Goal: Information Seeking & Learning: Learn about a topic

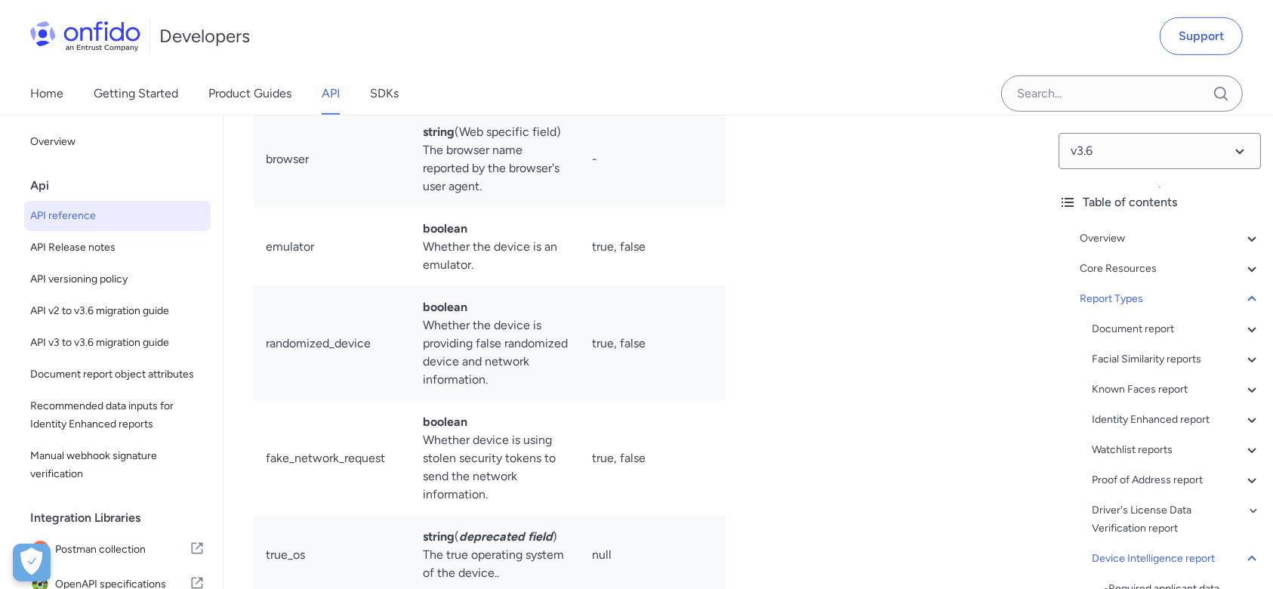
scroll to position [115371, 0]
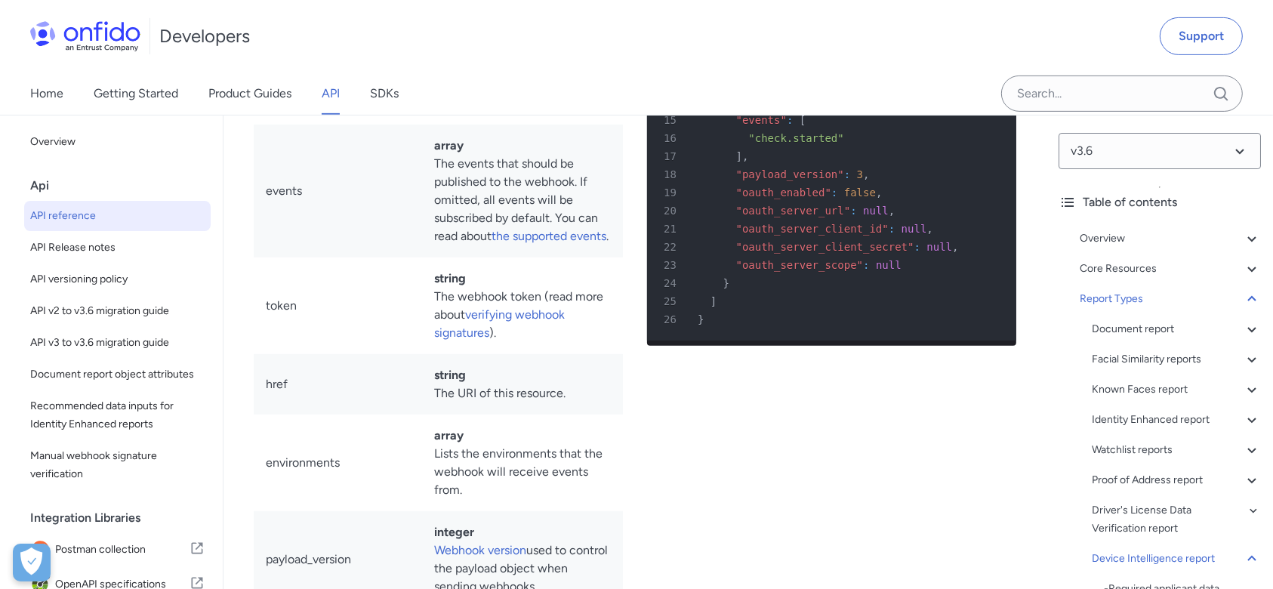
scroll to position [121011, 0]
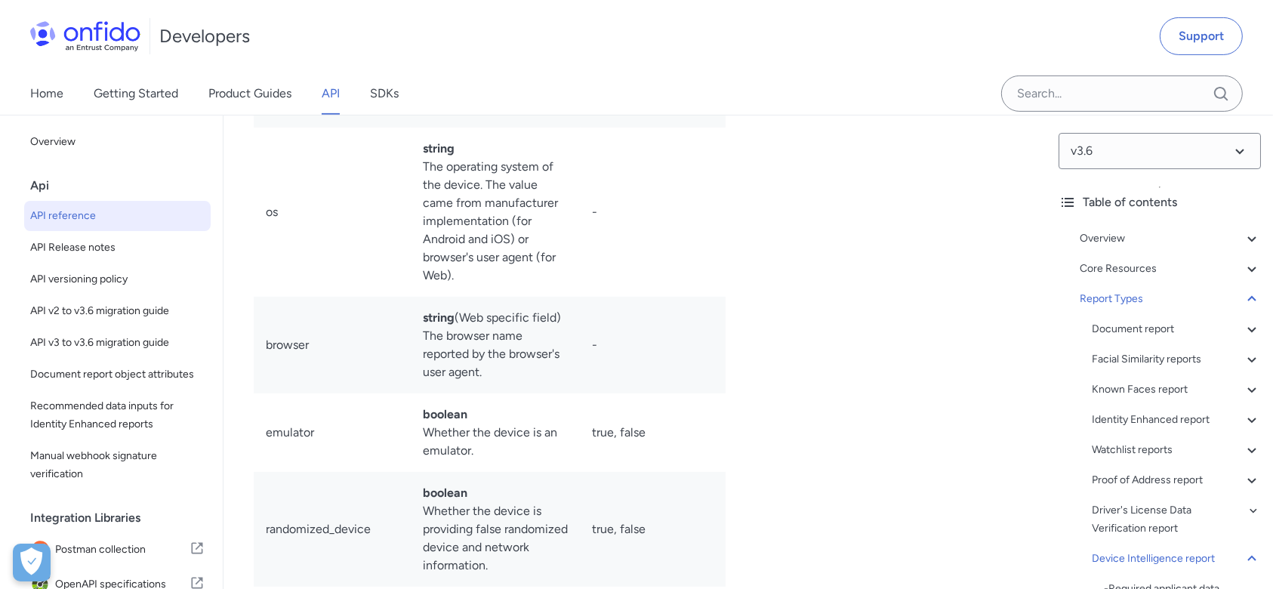
scroll to position [115371, 0]
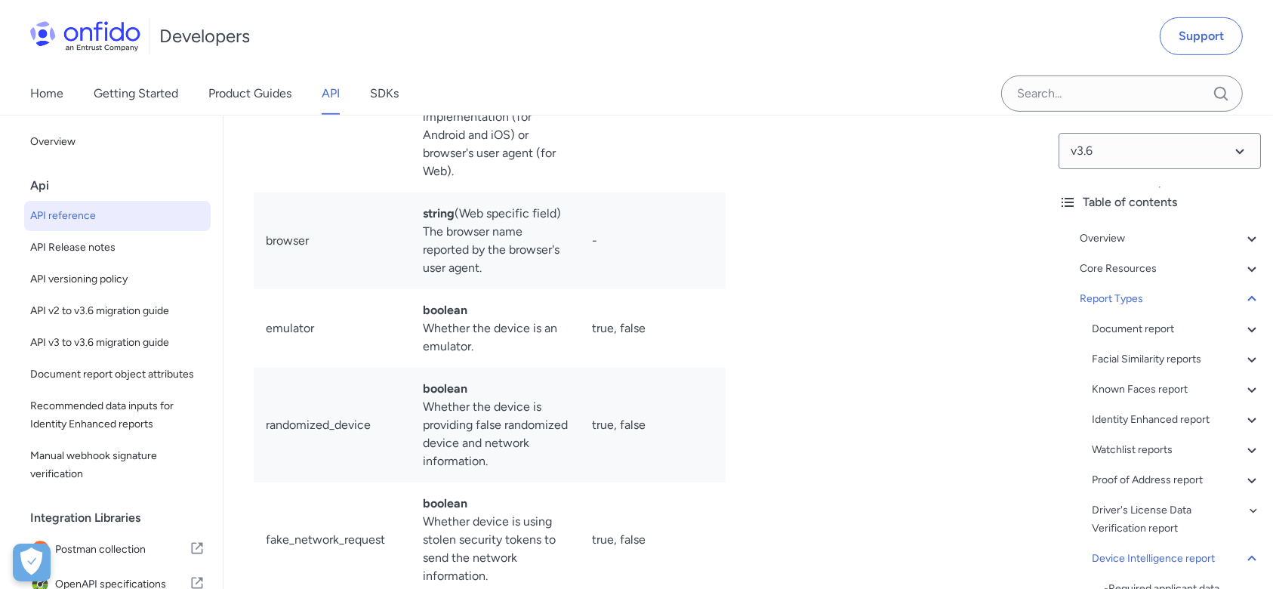
drag, startPoint x: 258, startPoint y: 454, endPoint x: 586, endPoint y: 486, distance: 330.1
drag, startPoint x: 522, startPoint y: 457, endPoint x: 594, endPoint y: 477, distance: 75.3
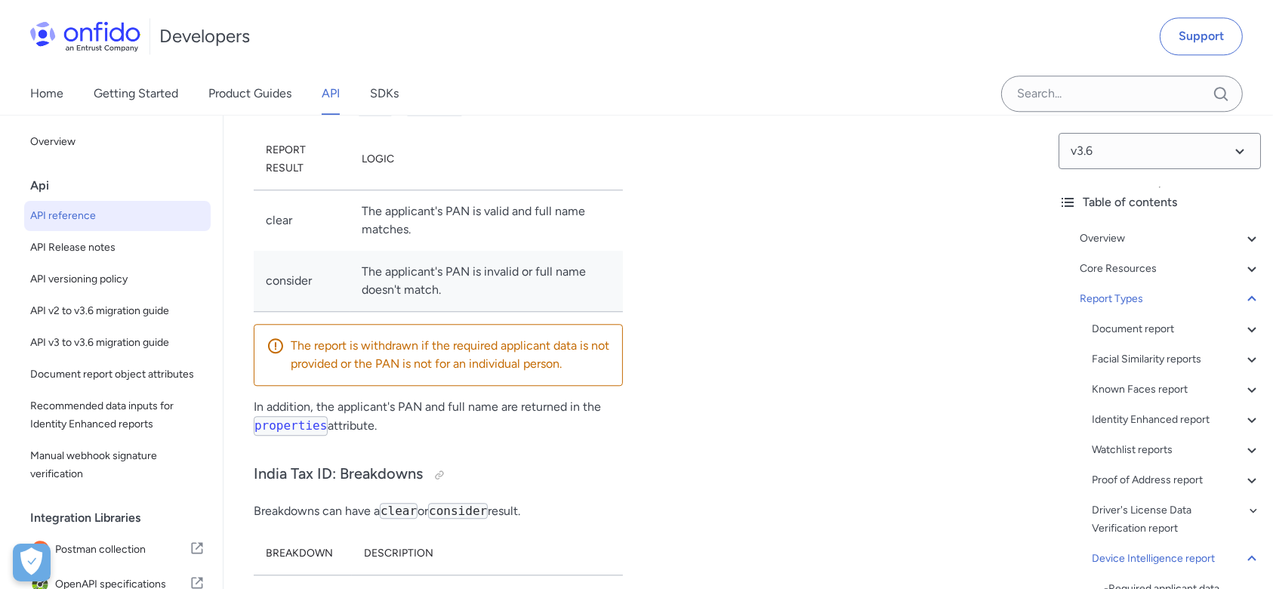
scroll to position [120667, 0]
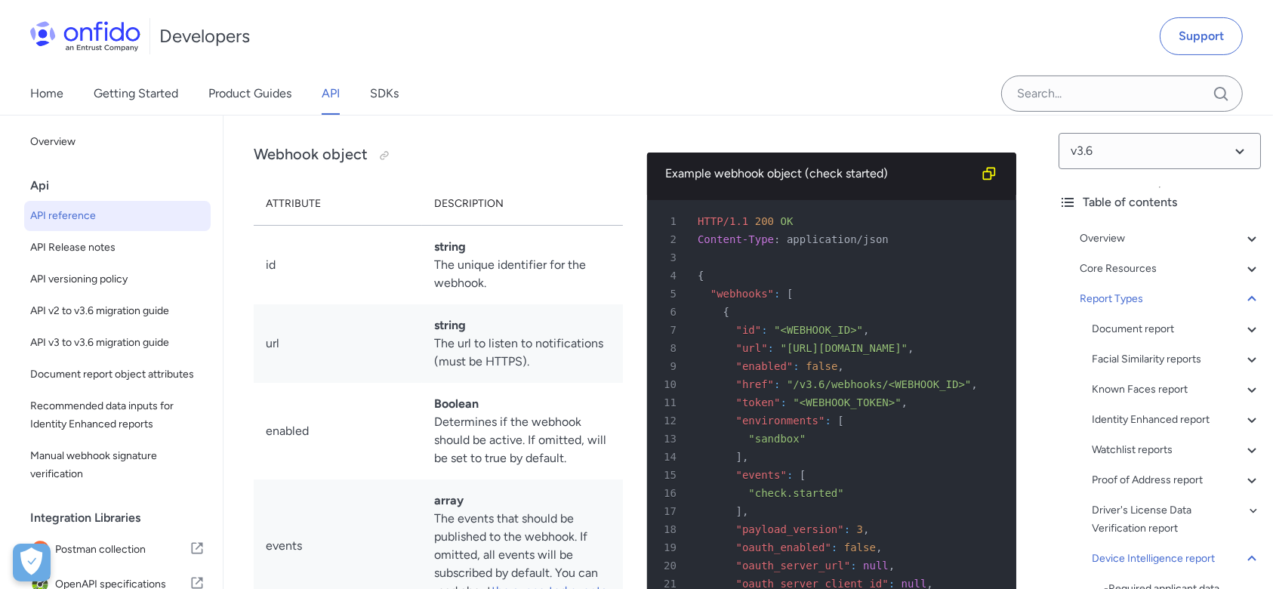
scroll to position [120567, 0]
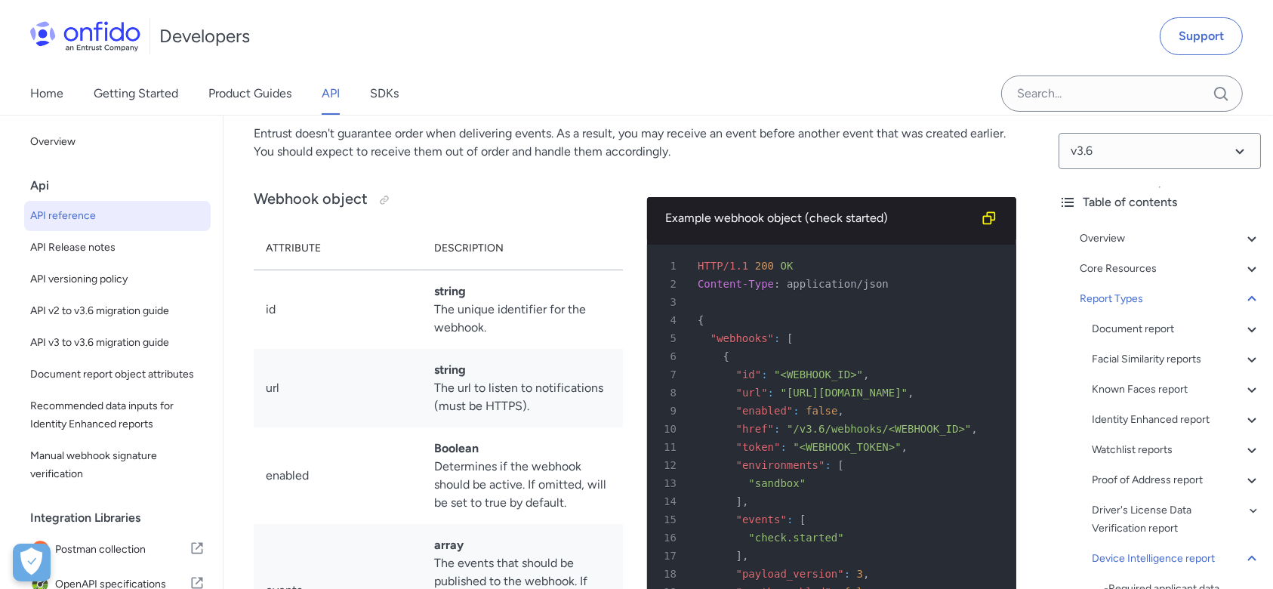
drag, startPoint x: 254, startPoint y: 177, endPoint x: 268, endPoint y: 177, distance: 14.3
drag, startPoint x: 377, startPoint y: 365, endPoint x: 415, endPoint y: 427, distance: 72.9
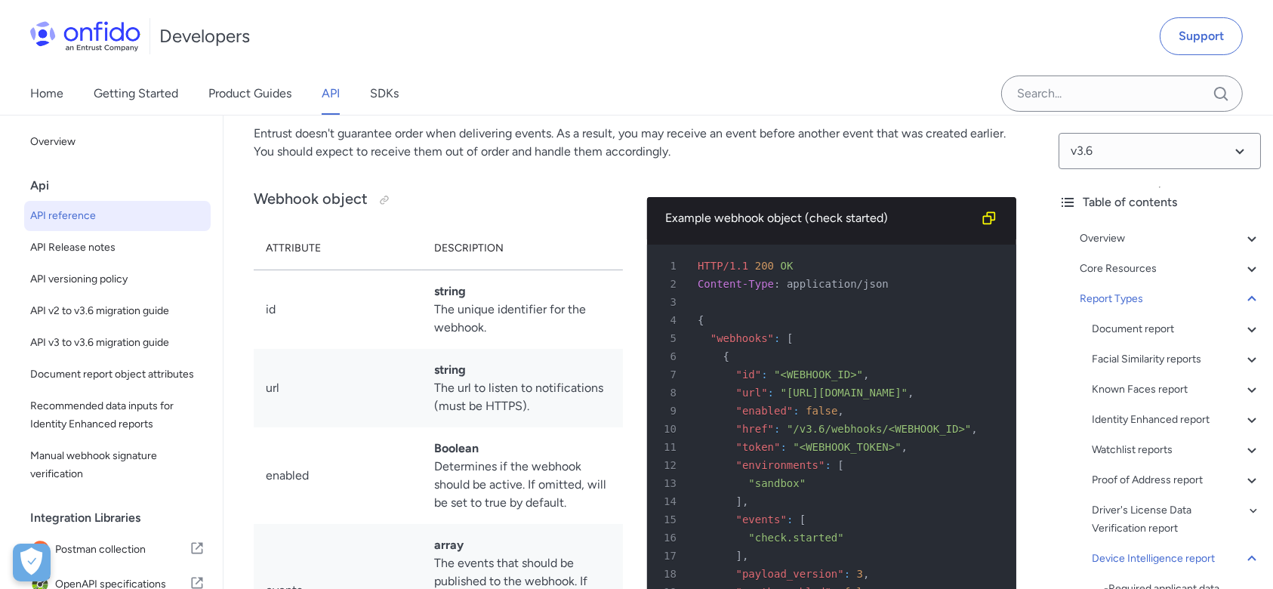
drag, startPoint x: 418, startPoint y: 369, endPoint x: 508, endPoint y: 370, distance: 89.9
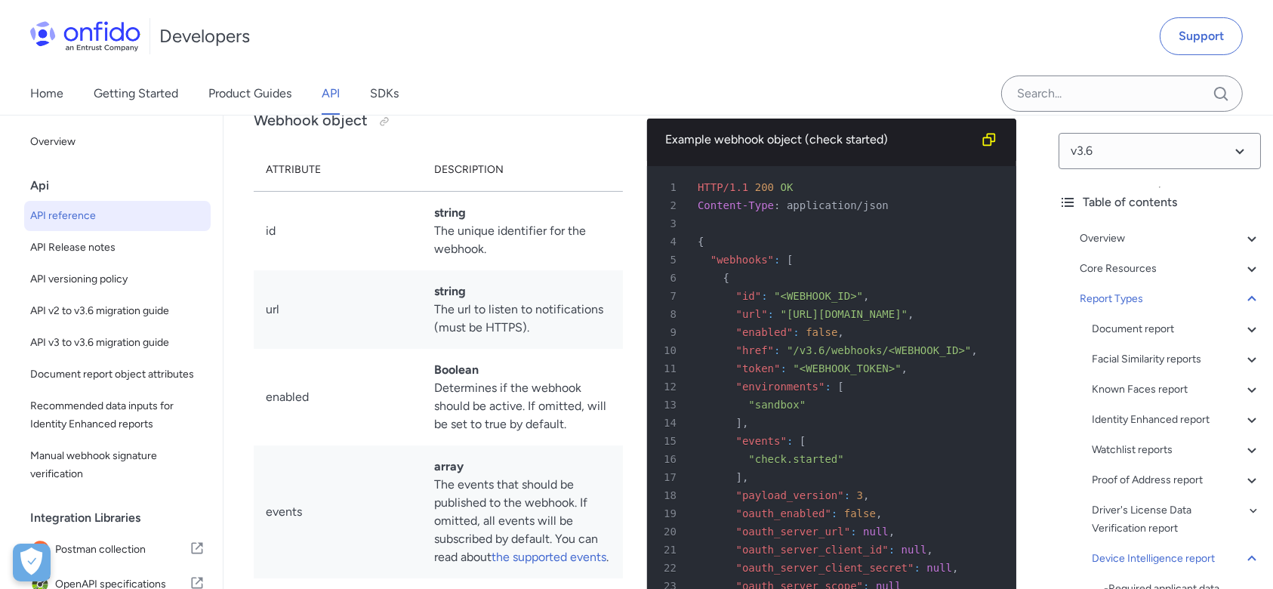
scroll to position [120768, 0]
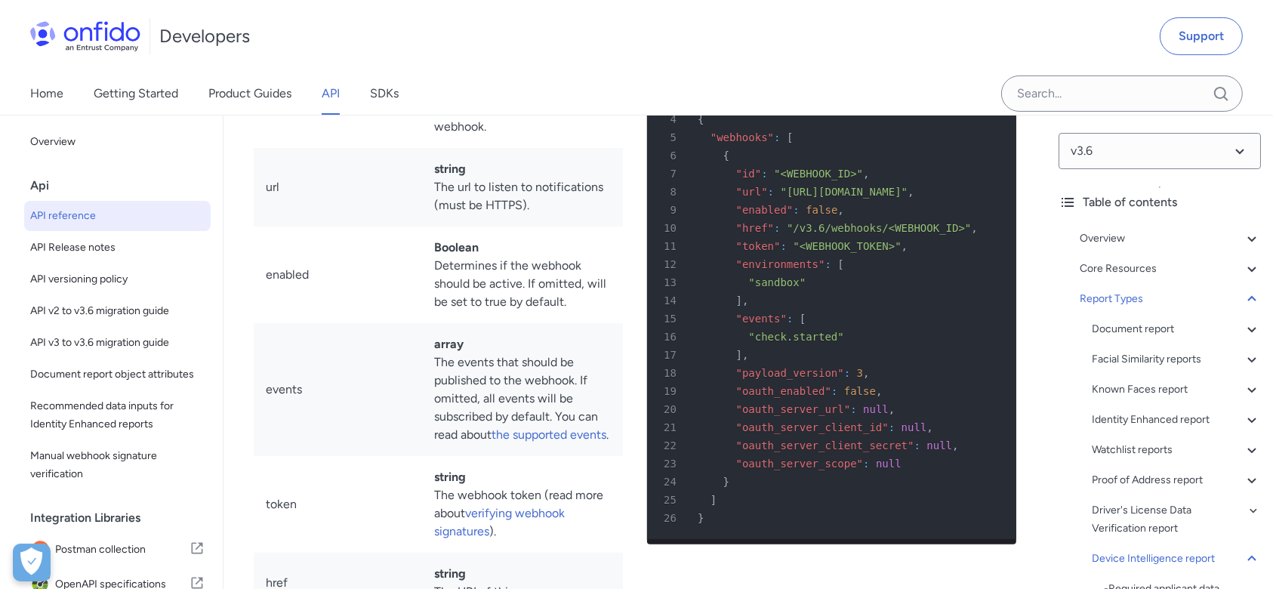
drag, startPoint x: 381, startPoint y: 378, endPoint x: 520, endPoint y: 404, distance: 141.3
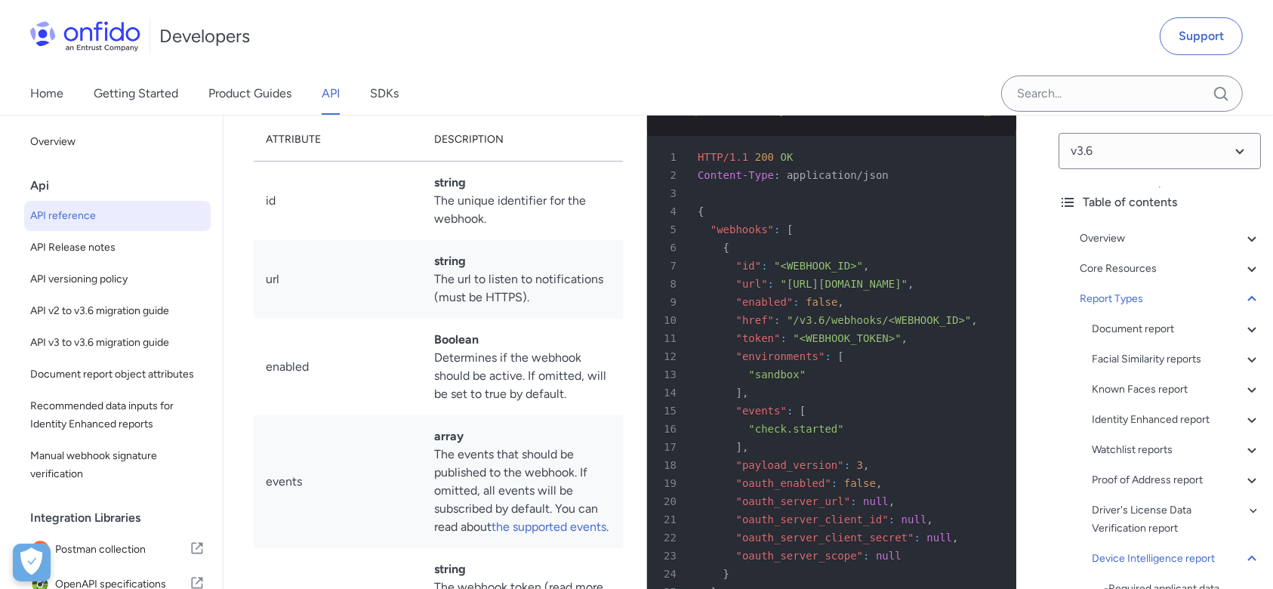
scroll to position [120567, 0]
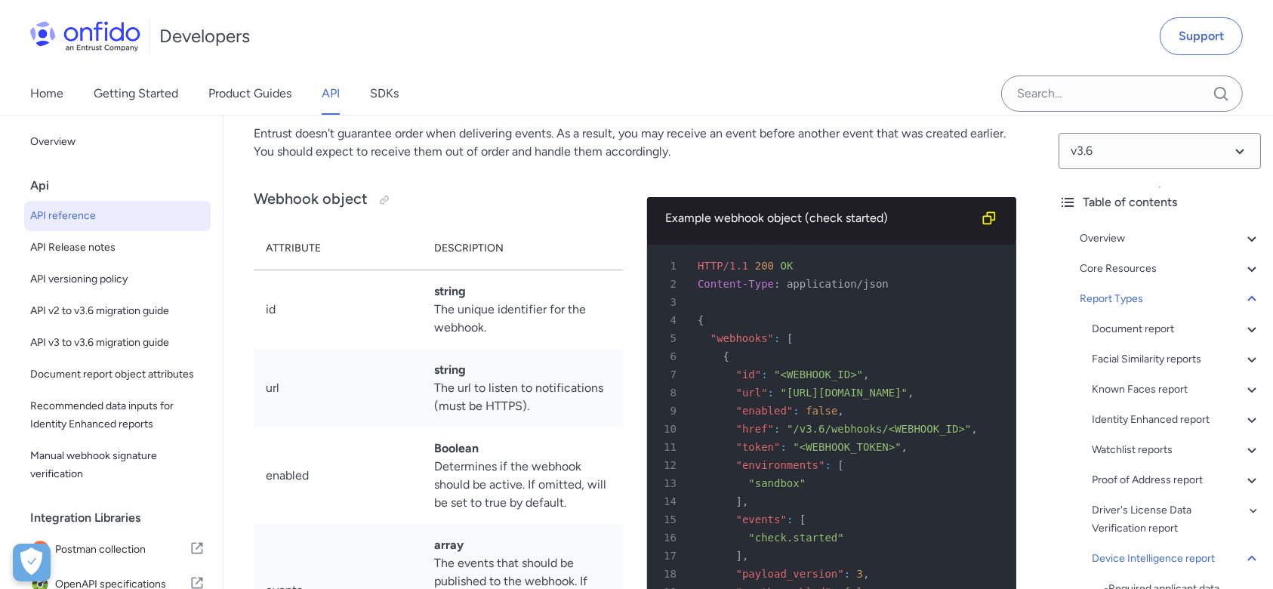
drag, startPoint x: 375, startPoint y: 366, endPoint x: 495, endPoint y: 553, distance: 222.1
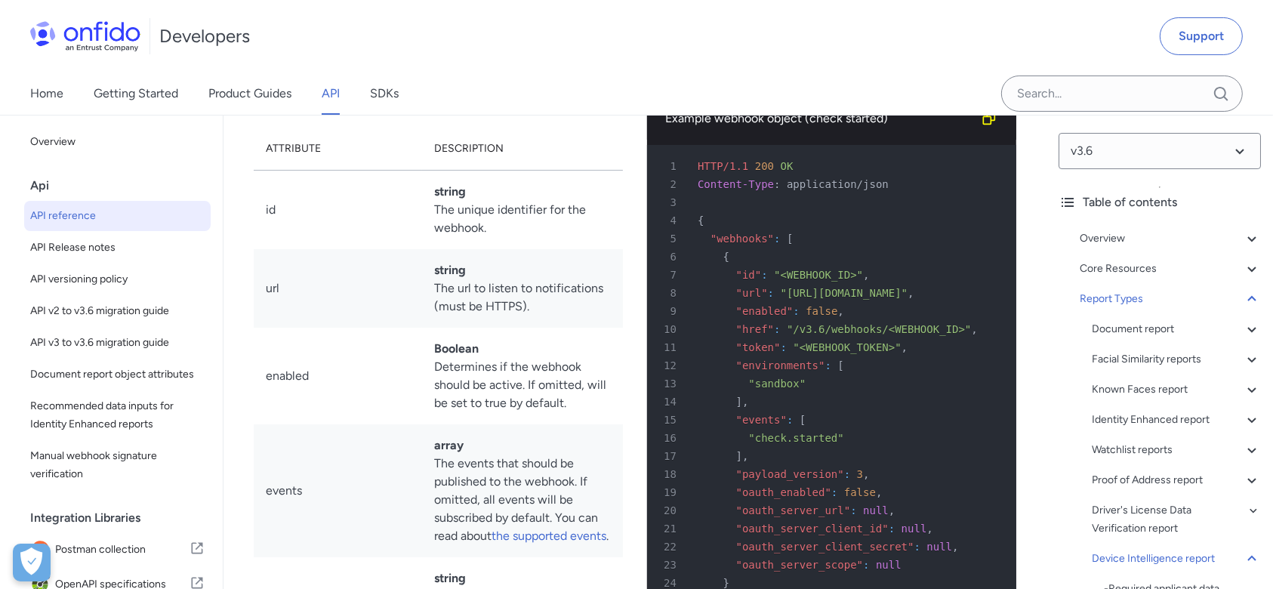
scroll to position [120667, 0]
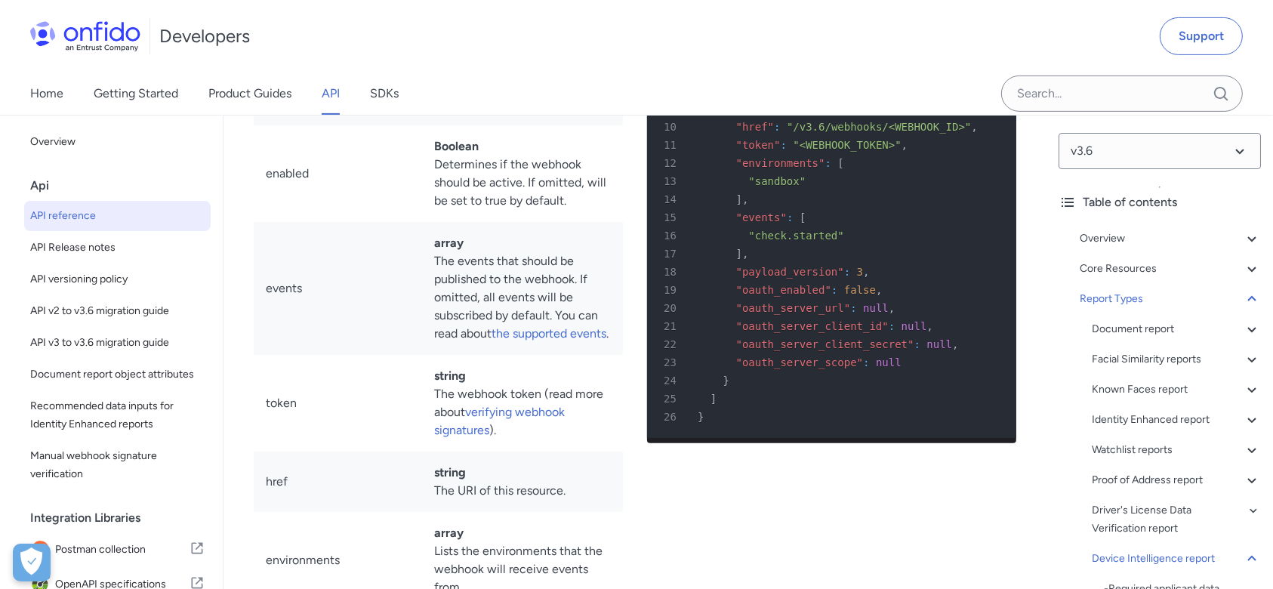
scroll to position [121070, 0]
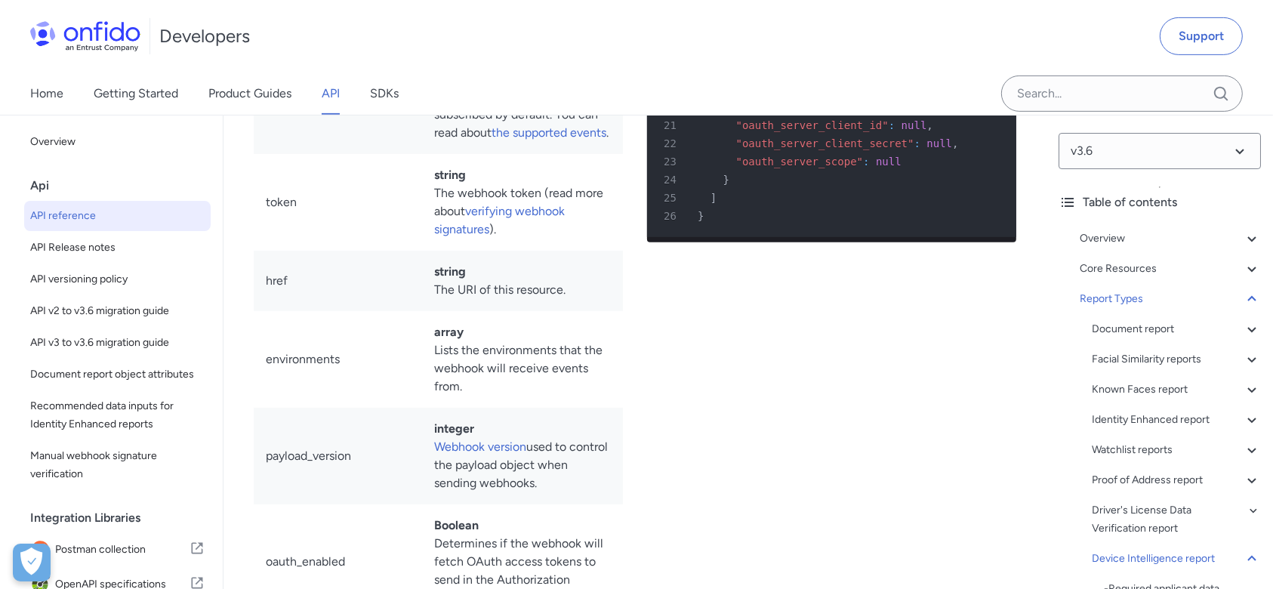
drag, startPoint x: 471, startPoint y: 409, endPoint x: 401, endPoint y: 403, distance: 70.5
drag, startPoint x: 278, startPoint y: 372, endPoint x: 465, endPoint y: 409, distance: 191.1
